Goal: Task Accomplishment & Management: Manage account settings

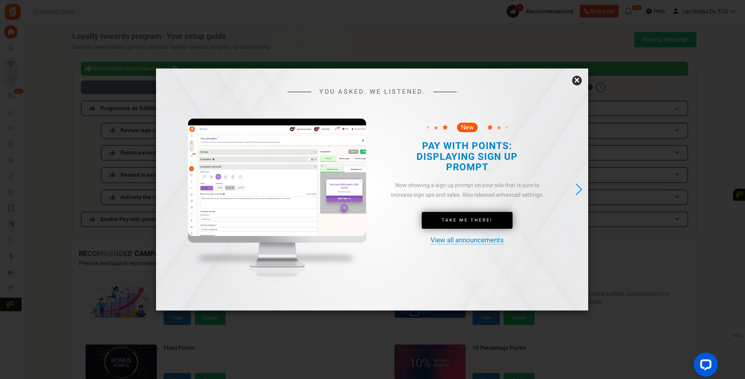
click at [575, 81] on link "×" at bounding box center [577, 81] width 10 height 10
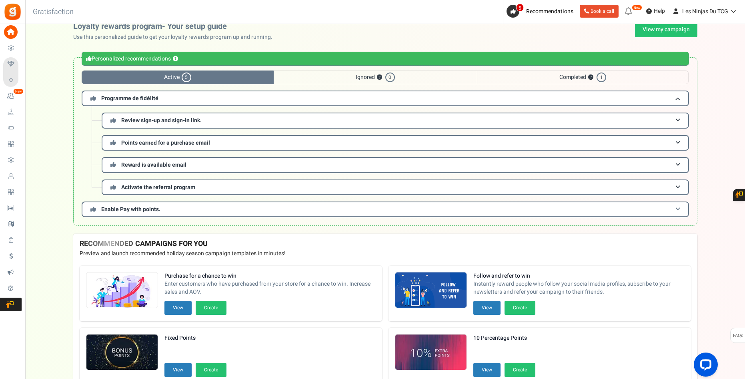
scroll to position [3, 0]
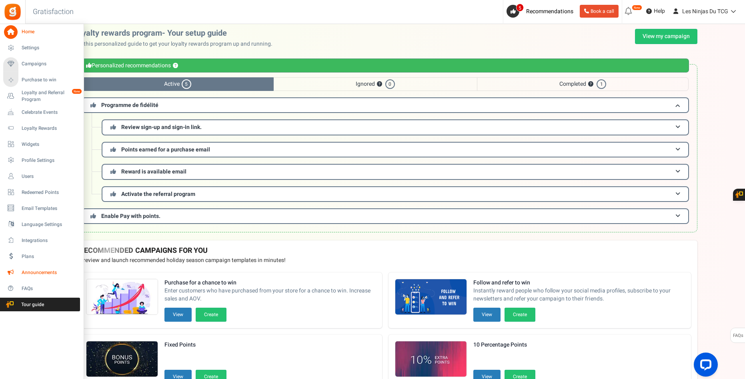
click at [37, 271] on span "Announcements" at bounding box center [50, 272] width 56 height 7
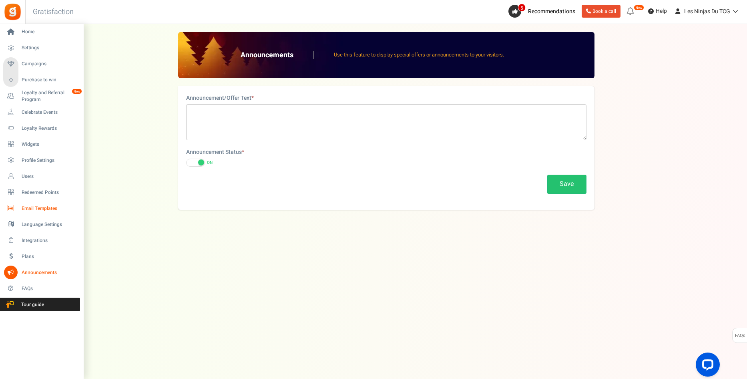
click at [48, 211] on span "Email Templates" at bounding box center [50, 208] width 56 height 7
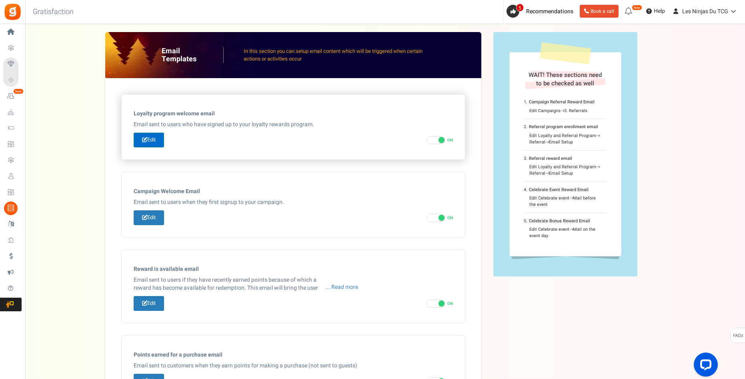
click at [155, 139] on link "Edit" at bounding box center [149, 139] width 30 height 15
type input "Bienvenue dans notre [[Loyalty Program Name]]"
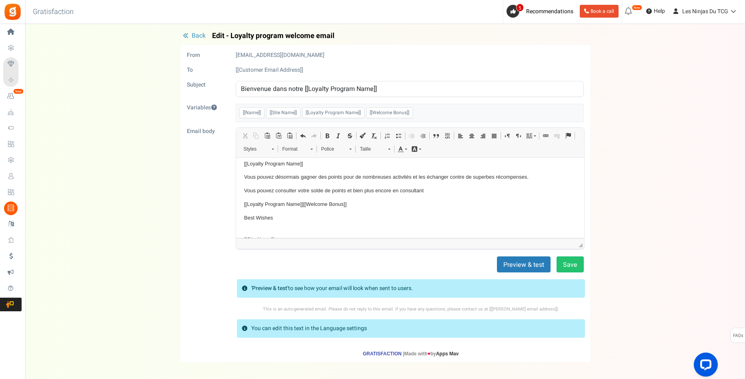
scroll to position [40, 0]
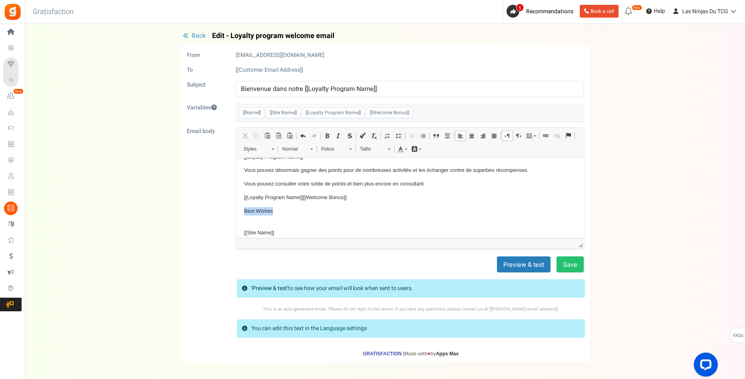
drag, startPoint x: 278, startPoint y: 212, endPoint x: 237, endPoint y: 210, distance: 40.9
click at [237, 210] on html "Bonjour [[Name]] , Nous sommes heureux de vous accueillir dans notre [[Loyalty …" at bounding box center [410, 180] width 348 height 127
click at [253, 221] on p "Best Wishes" at bounding box center [410, 215] width 332 height 17
drag, startPoint x: 275, startPoint y: 208, endPoint x: 238, endPoint y: 210, distance: 37.3
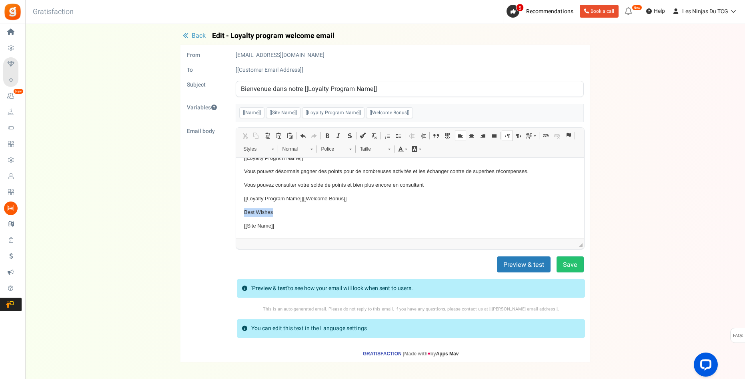
click at [238, 210] on html "Bonjour [[Name]] , Nous sommes heureux de vous accueillir dans notre [[Loyalty …" at bounding box center [410, 177] width 348 height 119
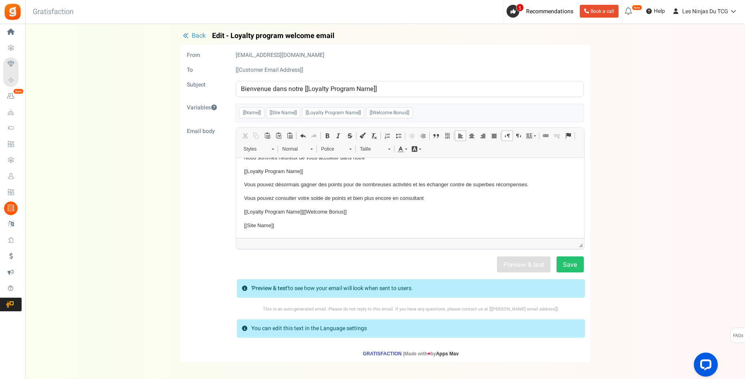
scroll to position [26, 0]
click at [574, 259] on button "Save" at bounding box center [570, 264] width 27 height 16
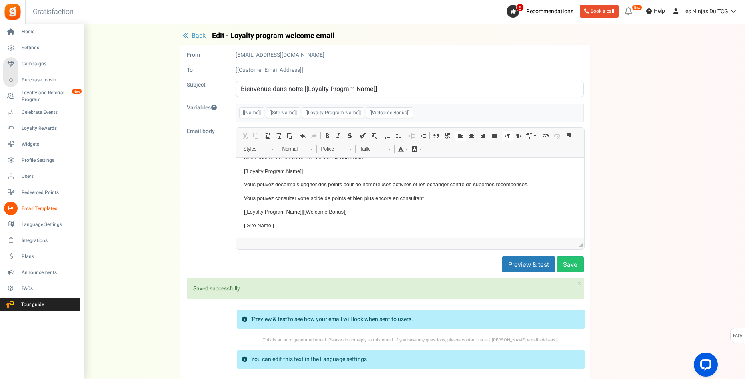
click at [8, 207] on icon at bounding box center [11, 208] width 14 height 14
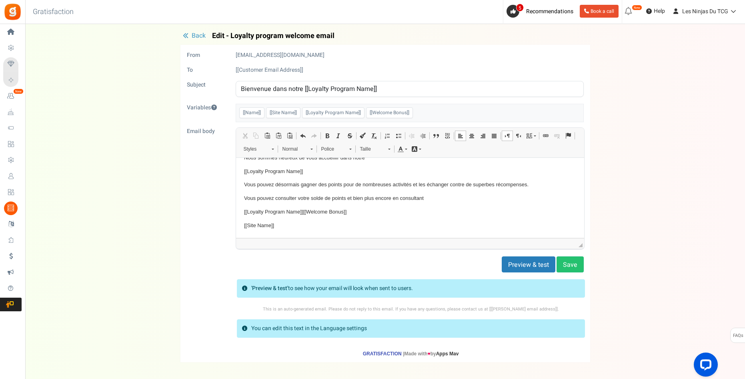
click at [202, 38] on span "Back" at bounding box center [199, 36] width 14 height 10
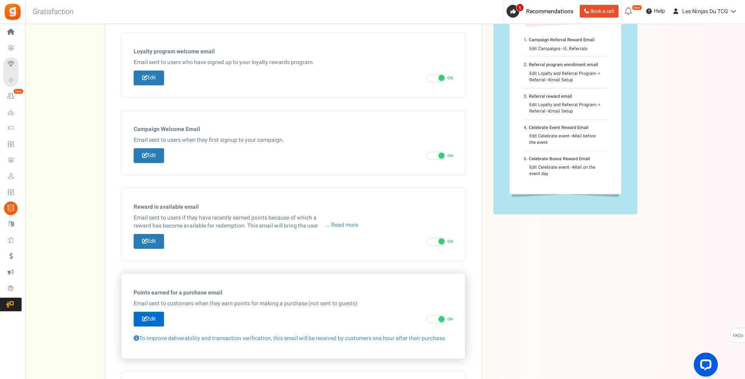
click at [150, 318] on link "Edit" at bounding box center [149, 318] width 30 height 15
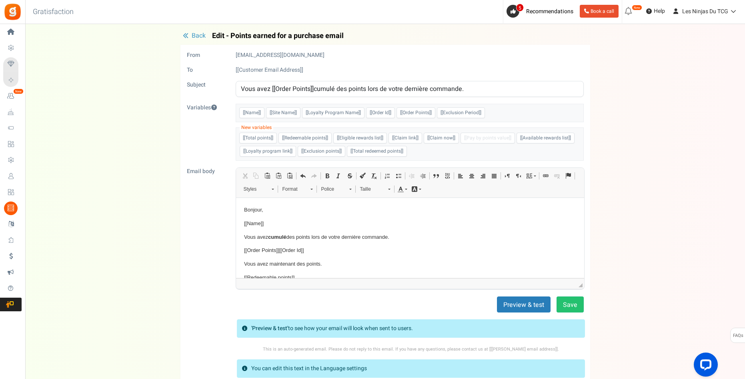
drag, startPoint x: 313, startPoint y: 86, endPoint x: 271, endPoint y: 90, distance: 42.2
click at [271, 90] on input "Vous avez [[Order Points]]cumulé des points lors de votre dernière commande." at bounding box center [410, 89] width 348 height 16
drag, startPoint x: 306, startPoint y: 88, endPoint x: 293, endPoint y: 90, distance: 12.9
click at [293, 90] on input "Vous avez cumulé des points lors de votre dernière commande." at bounding box center [410, 89] width 348 height 16
paste input "[[Order Points]]"
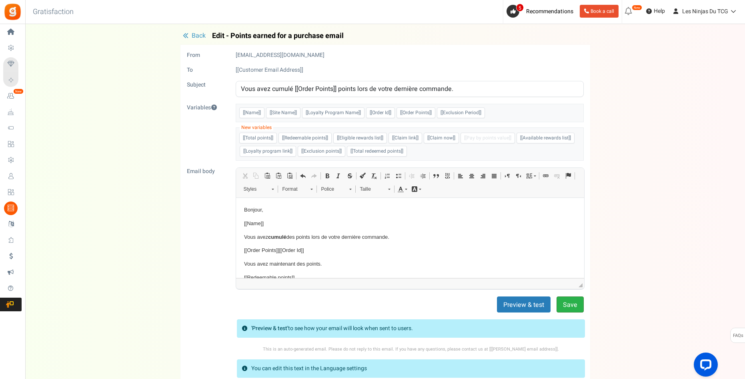
type input "Vous avez cumulé [[Order Points]] points lors de votre dernière commande."
click at [570, 300] on button "Save" at bounding box center [570, 304] width 27 height 16
